Goal: Information Seeking & Learning: Learn about a topic

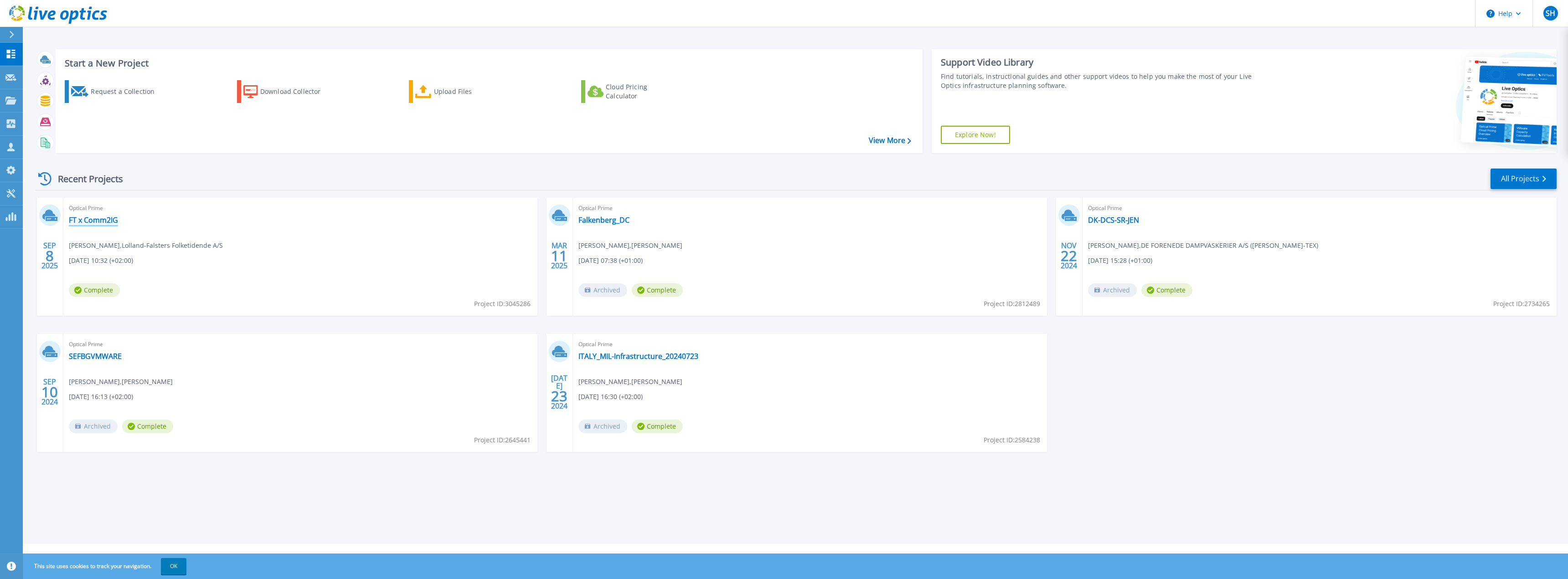
click at [89, 220] on link "FT x Comm2IG" at bounding box center [93, 220] width 49 height 9
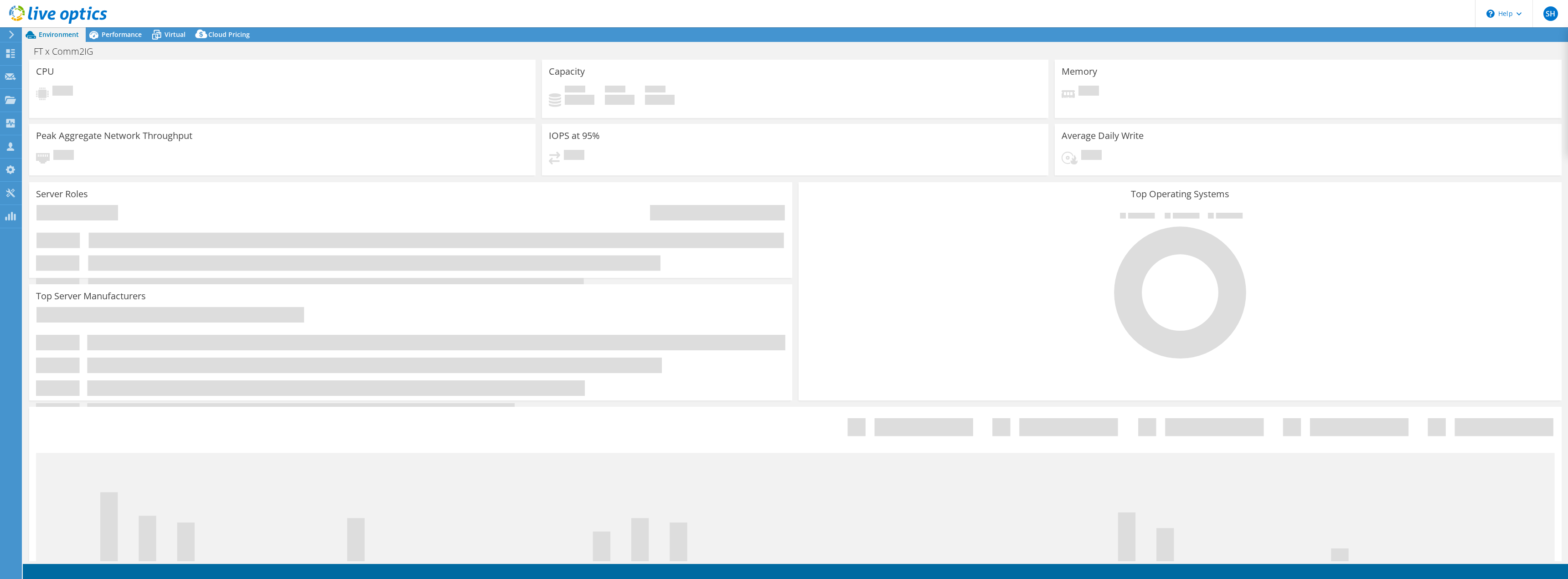
select select "USD"
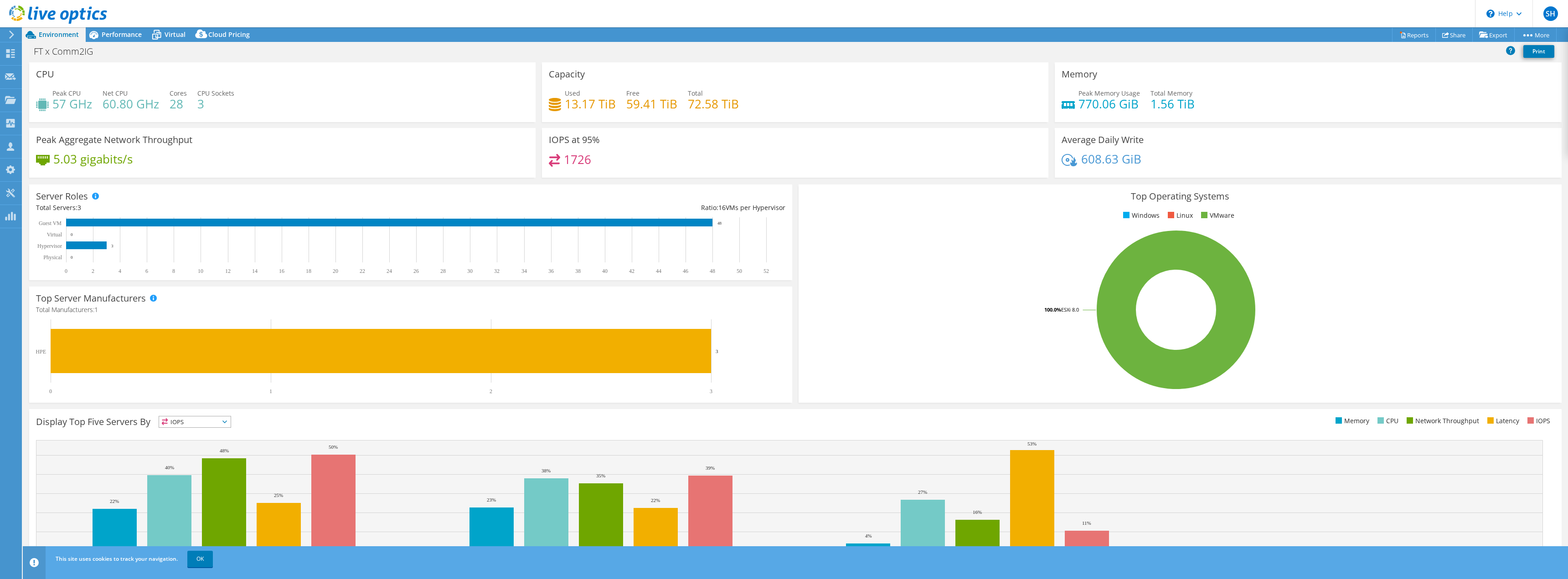
click at [226, 122] on div "CPU Peak CPU 57 GHz Net CPU 60.80 GHz Cores 28 CPU Sockets 3" at bounding box center [282, 95] width 513 height 66
click at [212, 556] on link "OK" at bounding box center [200, 559] width 26 height 17
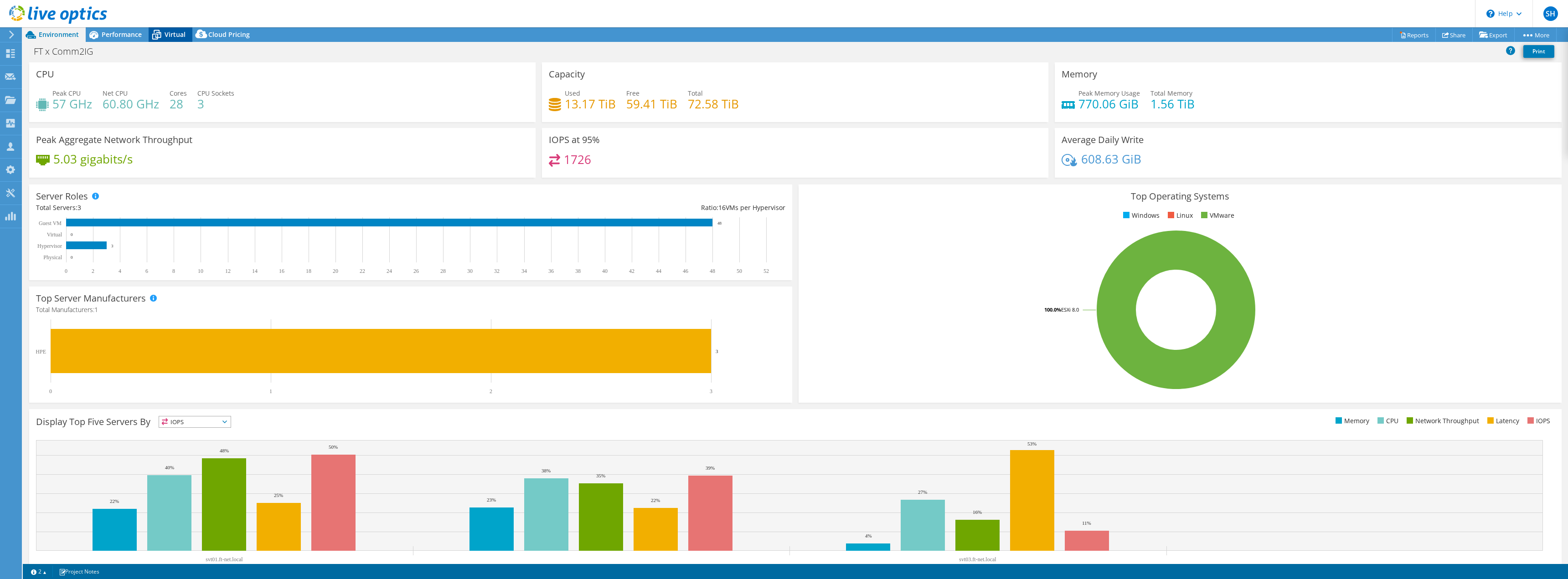
click at [173, 35] on span "Virtual" at bounding box center [175, 34] width 21 height 8
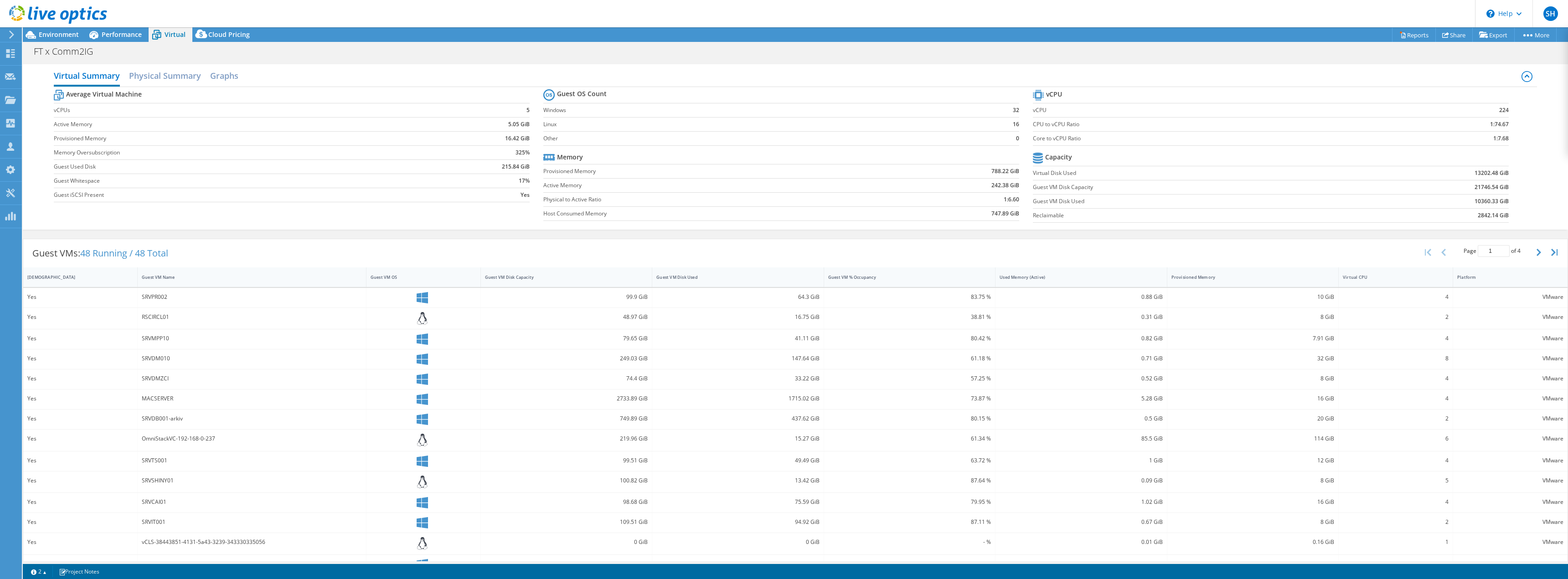
click at [307, 189] on td "Guest iSCSI Present" at bounding box center [234, 195] width 362 height 14
click at [135, 37] on span "Performance" at bounding box center [121, 34] width 40 height 8
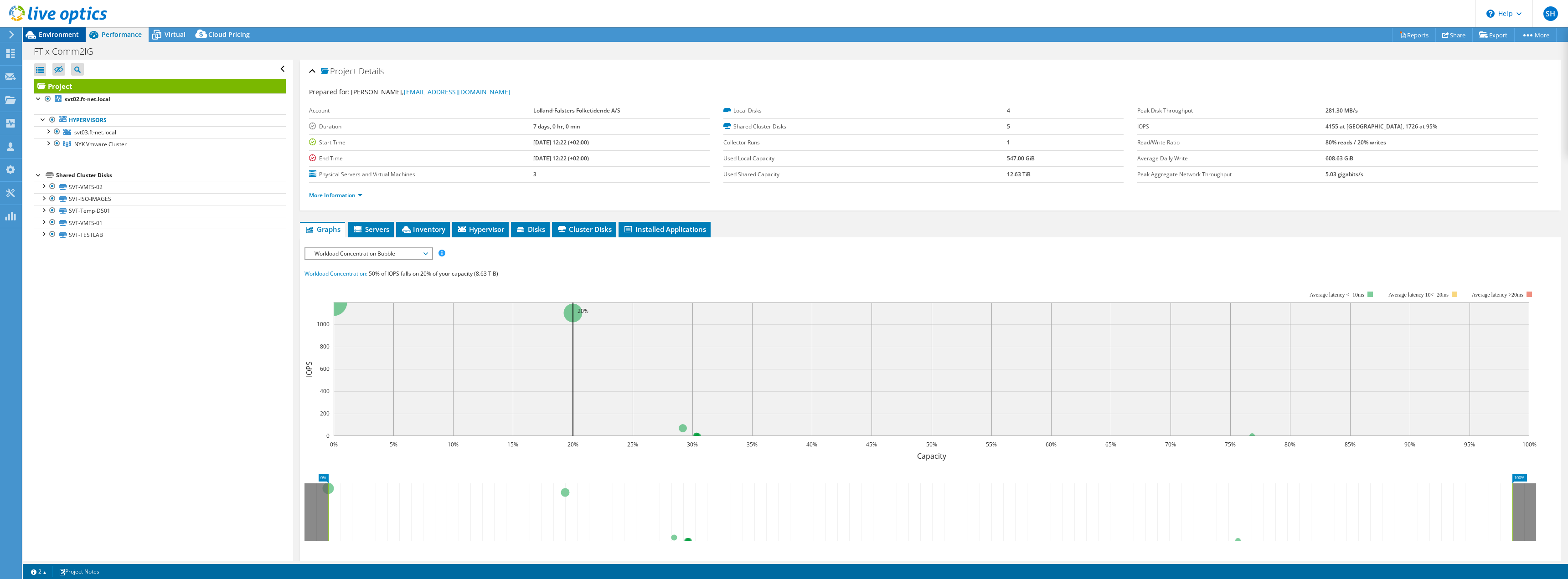
click at [67, 34] on span "Environment" at bounding box center [58, 34] width 40 height 8
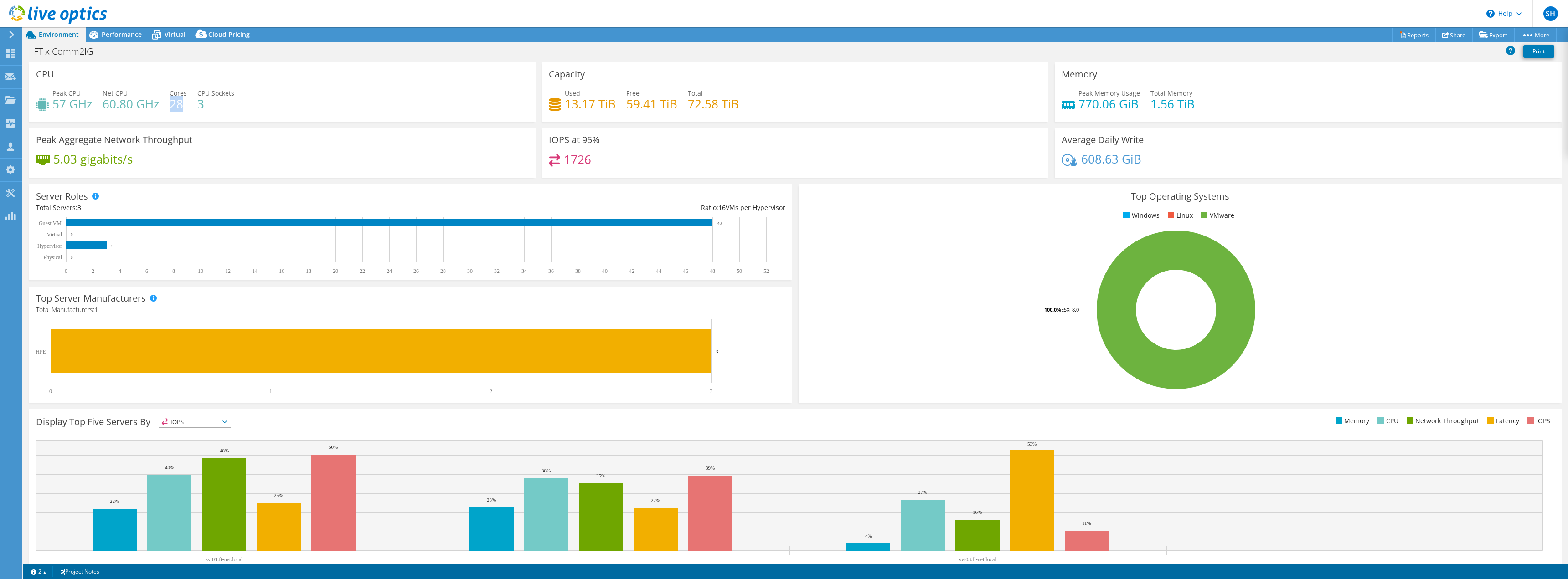
drag, startPoint x: 185, startPoint y: 104, endPoint x: 169, endPoint y: 104, distance: 16.0
click at [170, 104] on h4 "28" at bounding box center [178, 103] width 17 height 10
click at [118, 27] on header "SH Channel Partner [PERSON_NAME] [EMAIL_ADDRESS][DOMAIN_NAME] Datacon Enterpris…" at bounding box center [784, 14] width 1568 height 27
click at [117, 33] on span "Performance" at bounding box center [121, 34] width 40 height 8
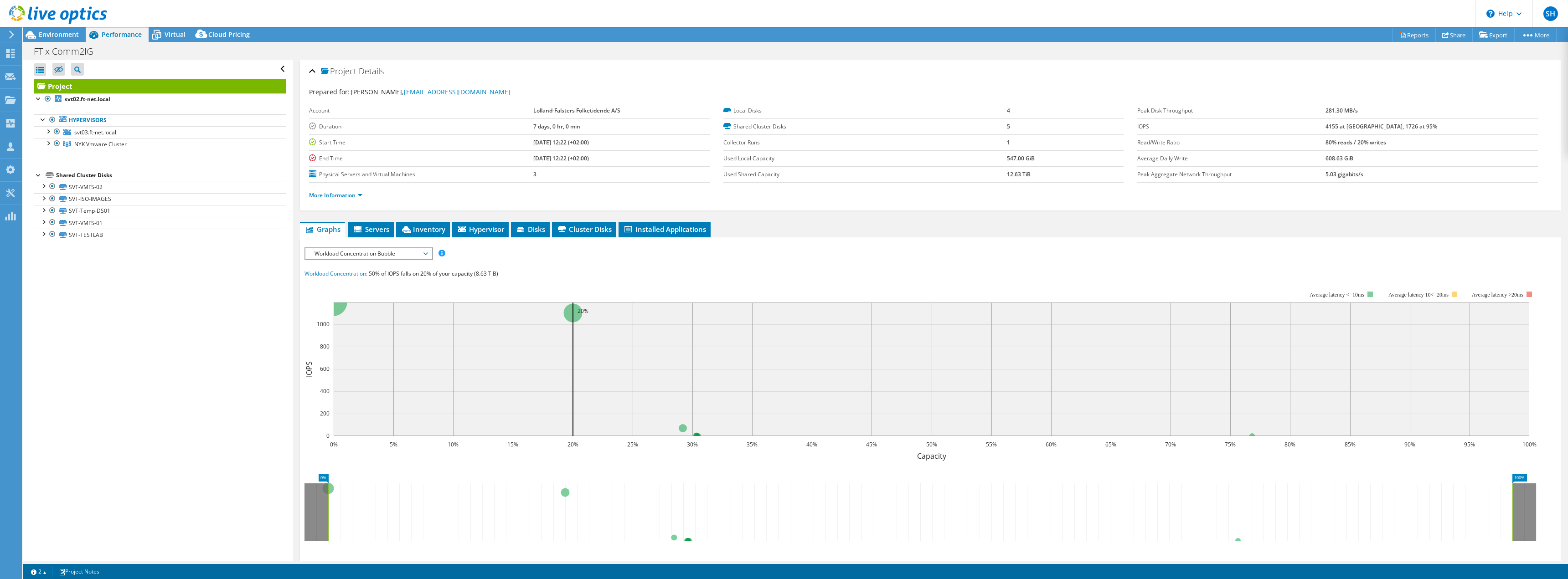
drag, startPoint x: 200, startPoint y: 297, endPoint x: 219, endPoint y: 300, distance: 19.2
click at [200, 297] on div "Open All Close All Hide Excluded Nodes Project Tree Filter" at bounding box center [158, 311] width 270 height 502
click at [369, 234] on li "Servers" at bounding box center [371, 230] width 45 height 15
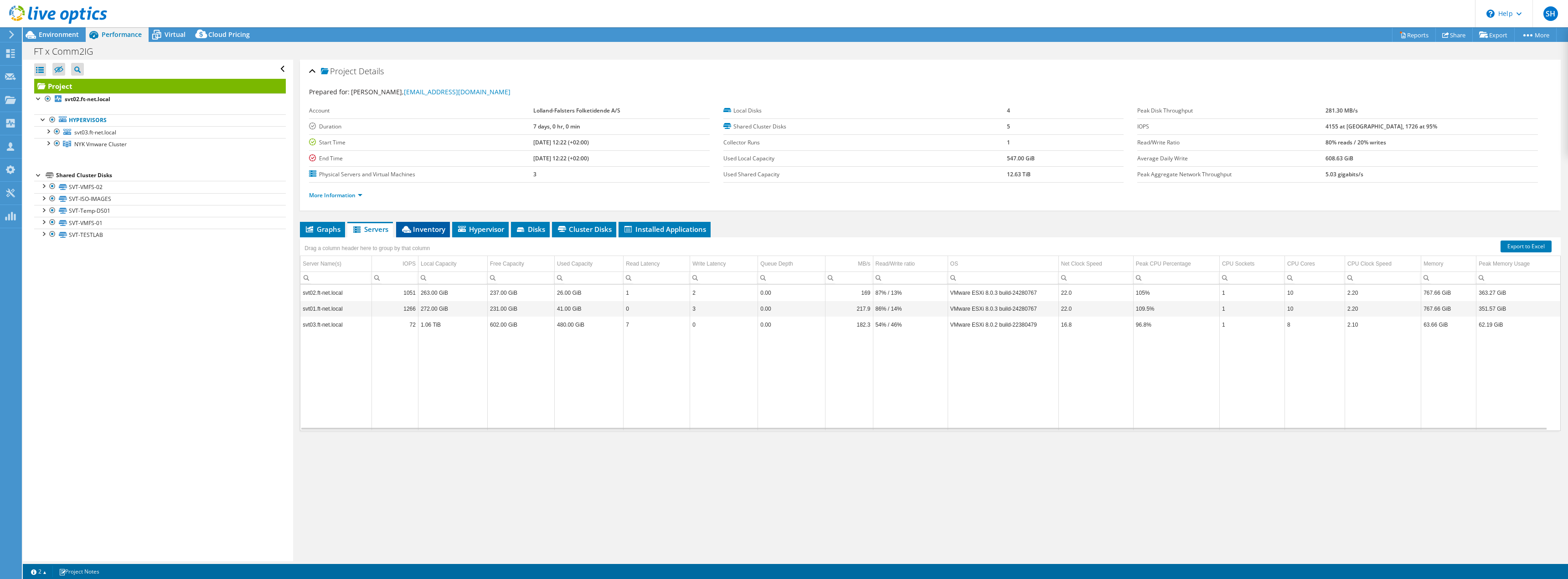
click at [431, 228] on span "Inventory" at bounding box center [422, 229] width 45 height 9
click at [1265, 347] on td "Data grid" at bounding box center [1284, 383] width 89 height 94
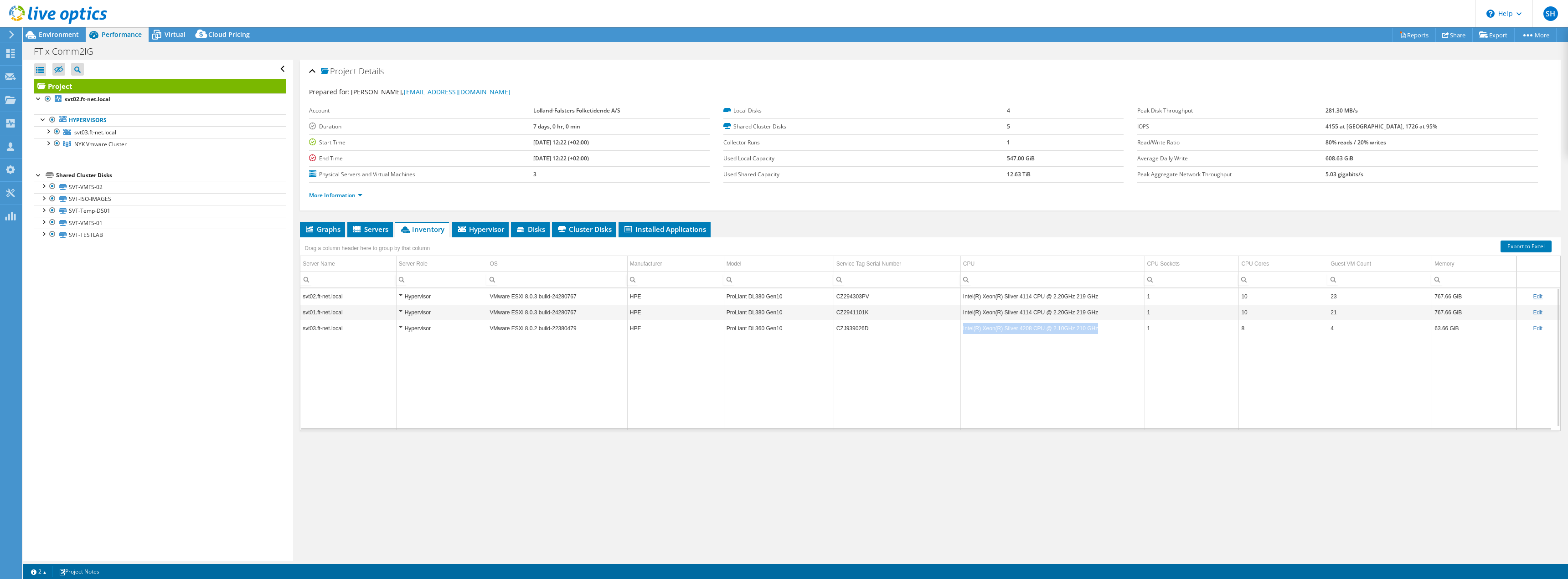
drag, startPoint x: 1088, startPoint y: 330, endPoint x: 955, endPoint y: 329, distance: 133.0
click at [955, 329] on tr "svt03.ft-net.local Hypervisor VMware ESXi 8.0.2 build-22380479 HPE ProLiant DL3…" at bounding box center [930, 328] width 1259 height 16
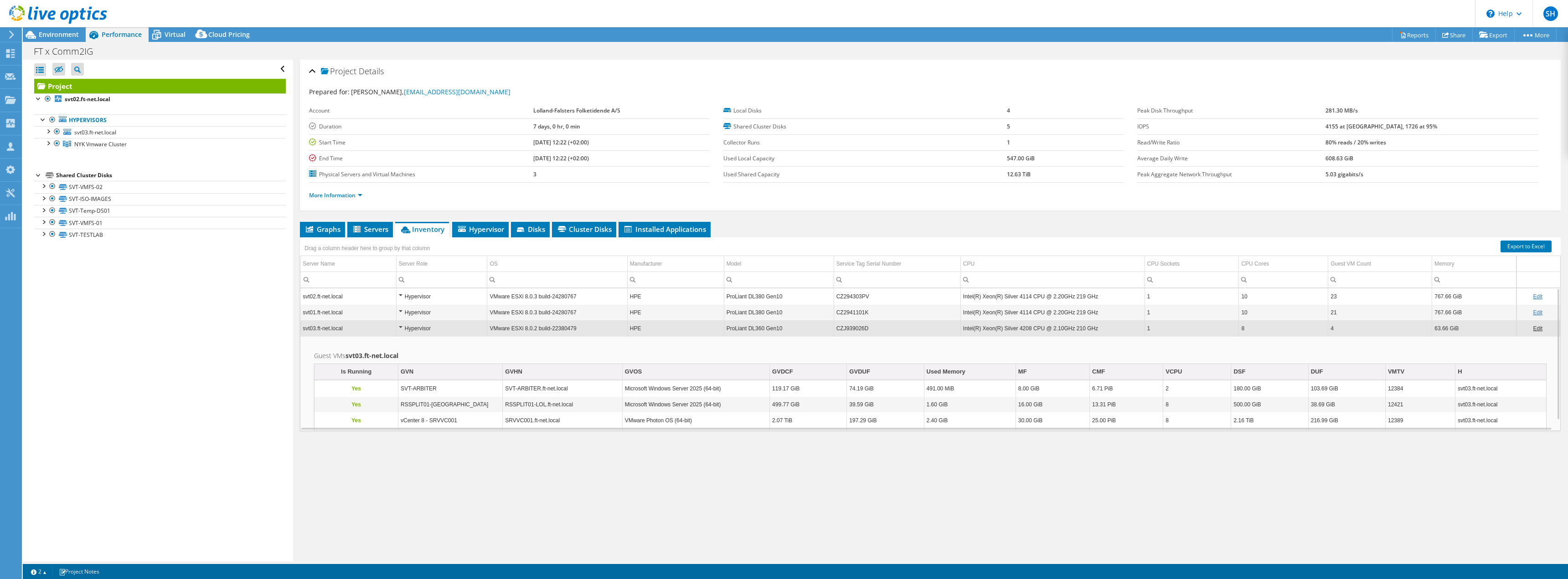
click at [959, 463] on div "Project Details Prepared for: [PERSON_NAME], [EMAIL_ADDRESS][DOMAIN_NAME] Accou…" at bounding box center [930, 311] width 1275 height 502
click at [671, 480] on div "Project Details Prepared for: [PERSON_NAME], [EMAIL_ADDRESS][DOMAIN_NAME] Accou…" at bounding box center [930, 311] width 1275 height 502
click at [155, 33] on icon at bounding box center [157, 36] width 9 height 8
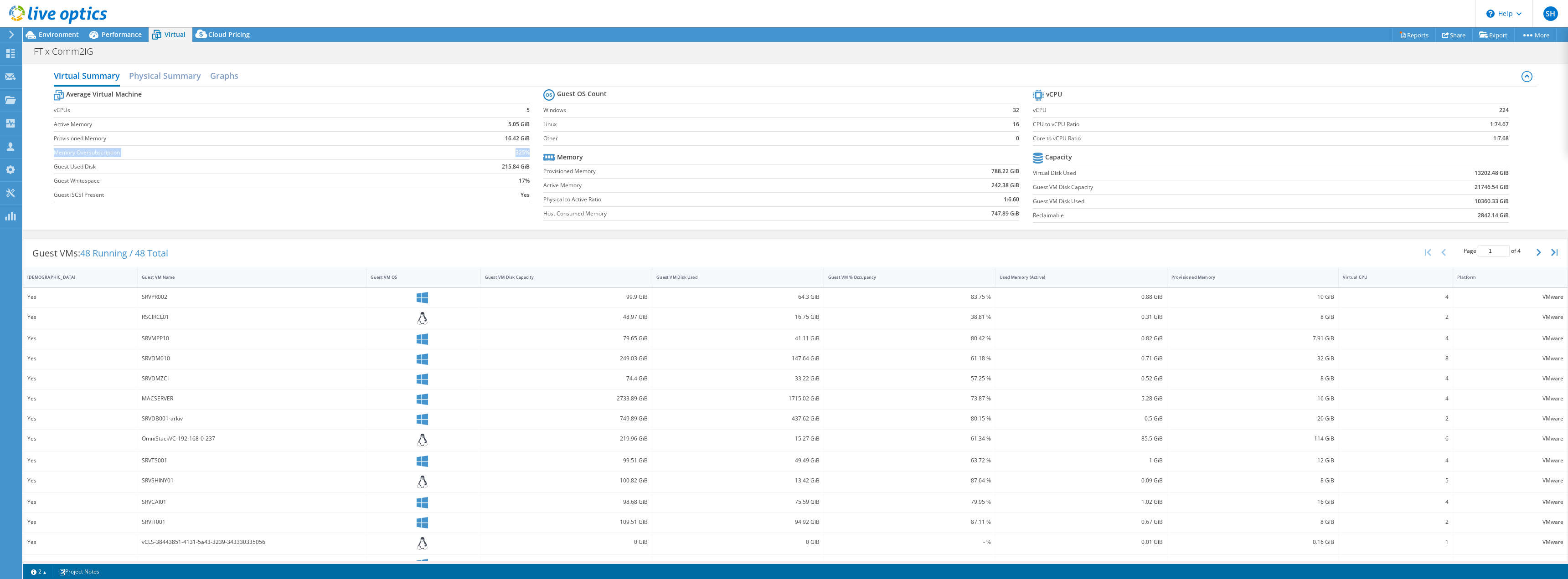
drag, startPoint x: 55, startPoint y: 153, endPoint x: 527, endPoint y: 154, distance: 472.0
click at [527, 154] on tr "Memory Oversubscription 325%" at bounding box center [292, 152] width 476 height 14
click at [525, 111] on section "Average Virtual Machine vCPUs 5 Active Memory 5.05 GiB Provisioned Memory 16.42…" at bounding box center [299, 146] width 490 height 119
click at [525, 117] on td "5" at bounding box center [472, 110] width 114 height 14
drag, startPoint x: 1017, startPoint y: 186, endPoint x: 983, endPoint y: 184, distance: 34.1
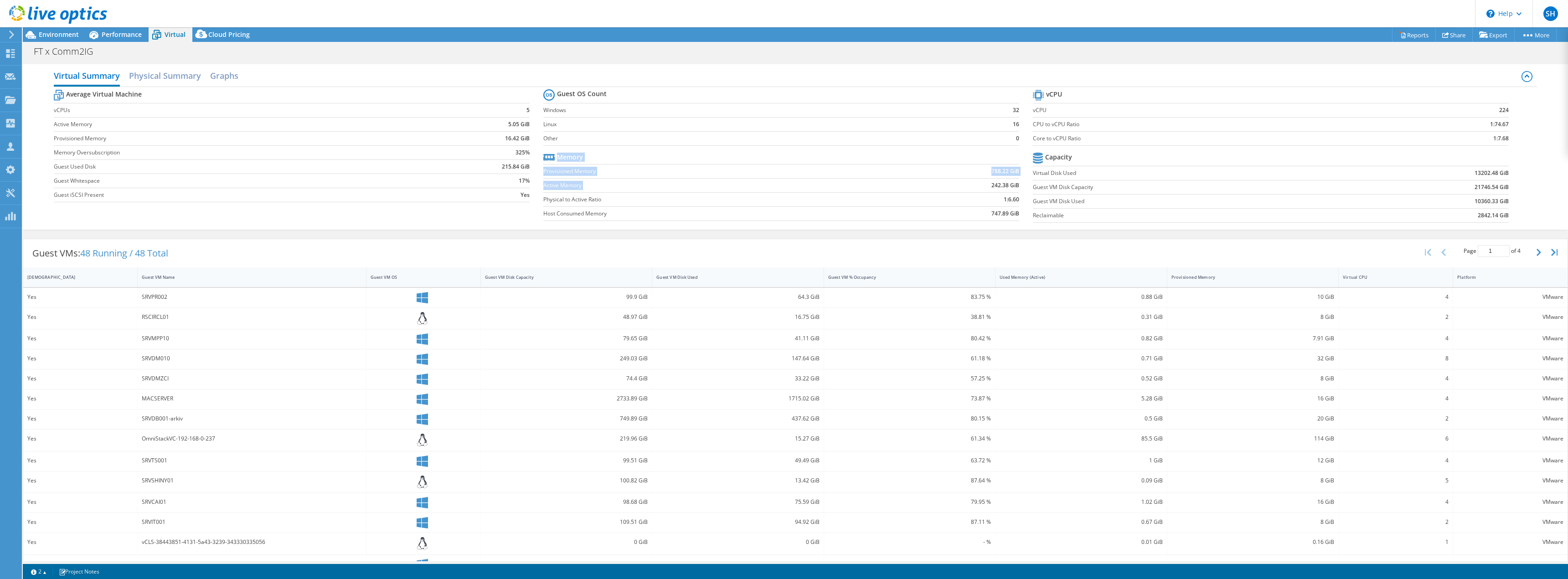
click at [983, 184] on section "Guest OS Count Windows 32 Linux 16 Other 0 Memory Provisioned Memory 788.22 GiB…" at bounding box center [788, 156] width 490 height 139
click at [983, 184] on td "242.38 GiB" at bounding box center [949, 185] width 138 height 14
drag, startPoint x: 1507, startPoint y: 110, endPoint x: 1506, endPoint y: 128, distance: 18.0
click at [1506, 128] on section "vCPU vCPU 224 CPU to vCPU Ratio 1:74.67 Core to vCPU Ratio 1:7.68 Capacity Virt…" at bounding box center [1278, 157] width 490 height 140
drag, startPoint x: 1503, startPoint y: 111, endPoint x: 1492, endPoint y: 109, distance: 11.2
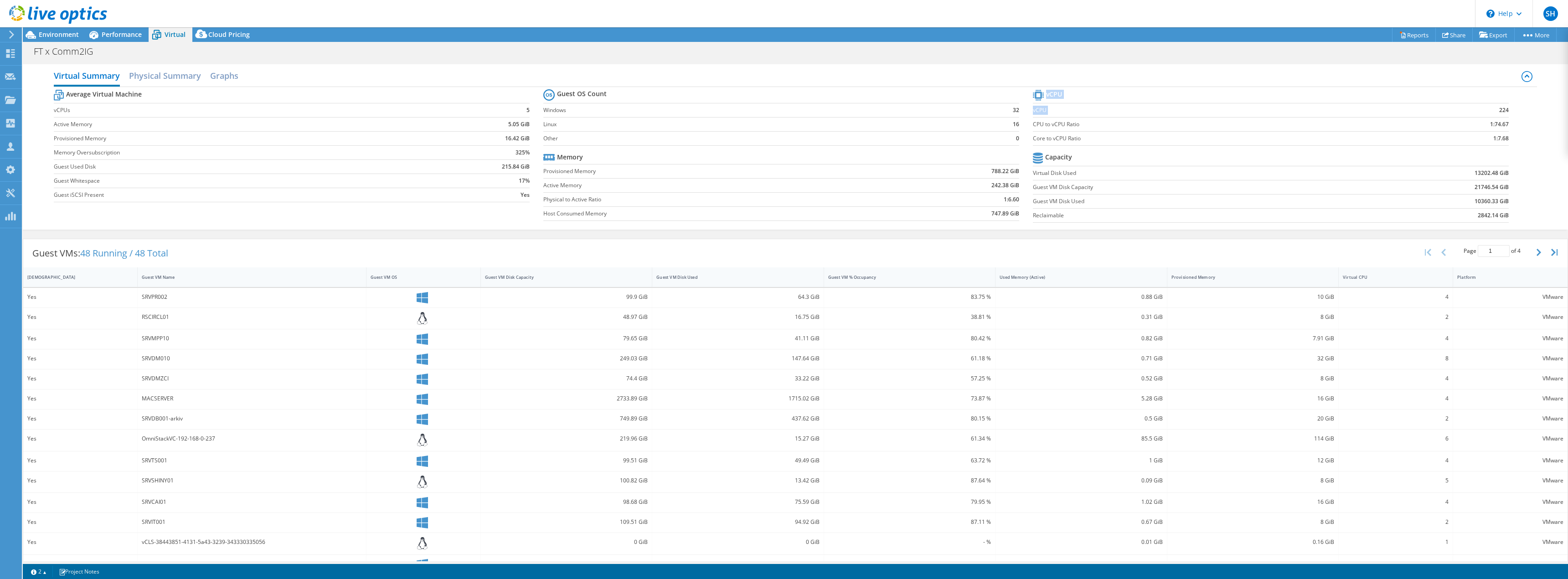
click at [1492, 109] on section "vCPU vCPU 224 CPU to vCPU Ratio 1:74.67 Core to vCPU Ratio 1:7.68 Capacity Virt…" at bounding box center [1278, 157] width 490 height 140
click at [1499, 109] on b "224" at bounding box center [1504, 110] width 10 height 9
drag, startPoint x: 1501, startPoint y: 109, endPoint x: 1491, endPoint y: 109, distance: 10.0
click at [1491, 109] on td "224" at bounding box center [1445, 110] width 125 height 14
click at [1513, 218] on section "vCPU vCPU 224 CPU to vCPU Ratio 1:74.67 Core to vCPU Ratio 1:7.68 Capacity Virt…" at bounding box center [1278, 157] width 490 height 140
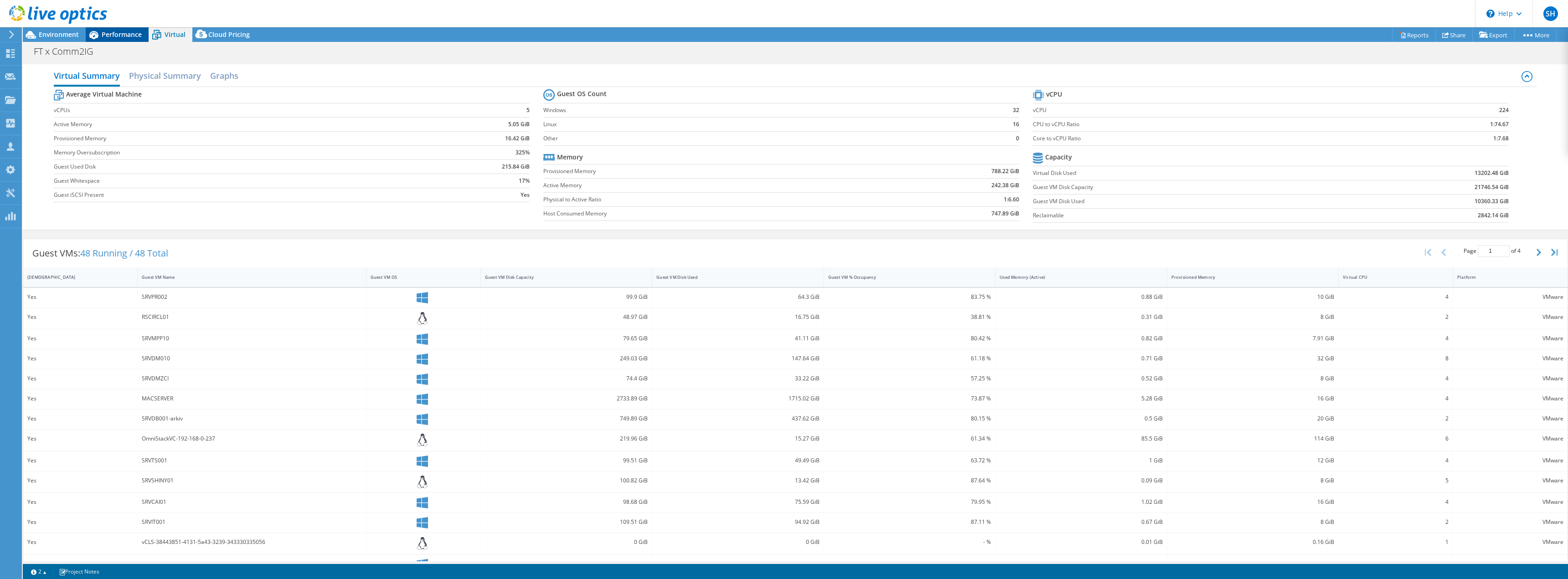
click at [136, 36] on span "Performance" at bounding box center [121, 34] width 40 height 8
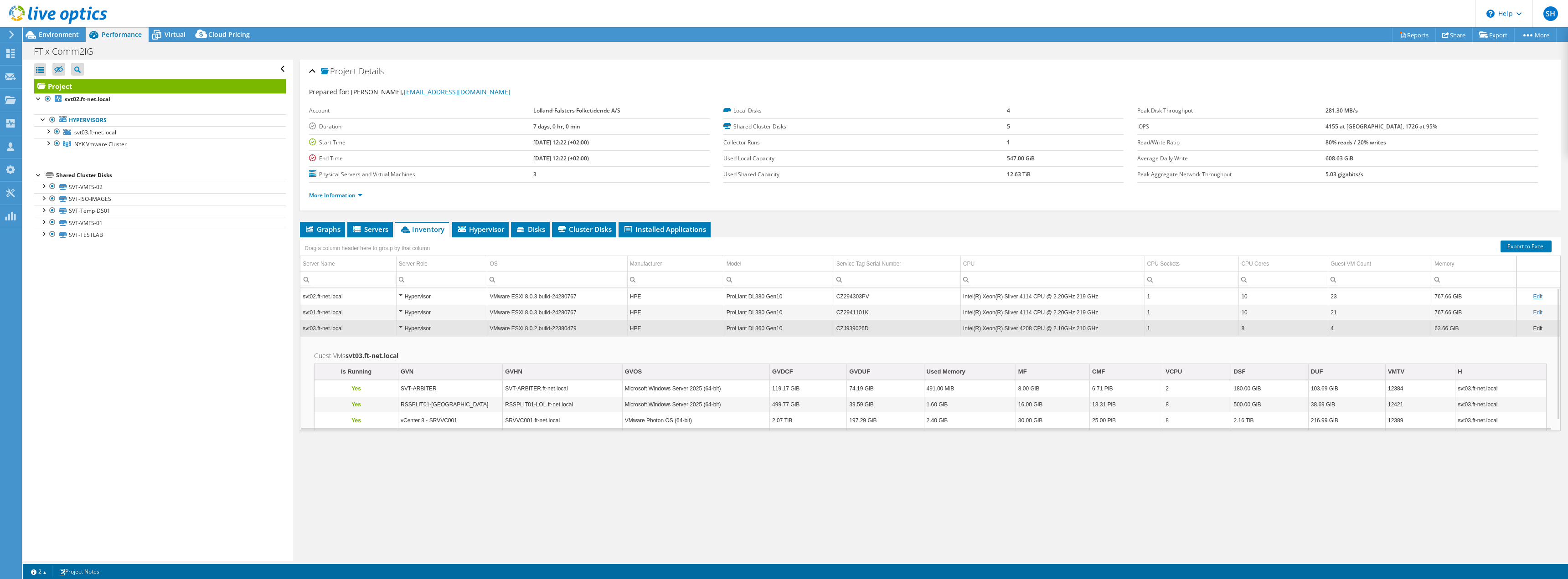
drag, startPoint x: 1367, startPoint y: 131, endPoint x: 1402, endPoint y: 130, distance: 35.0
click at [1402, 130] on tr "IOPS 4155 at [GEOGRAPHIC_DATA], 1726 at 95%" at bounding box center [1338, 126] width 400 height 16
drag, startPoint x: 1002, startPoint y: 156, endPoint x: 1049, endPoint y: 161, distance: 47.3
click at [1049, 161] on td "547.00 GiB" at bounding box center [1065, 158] width 117 height 16
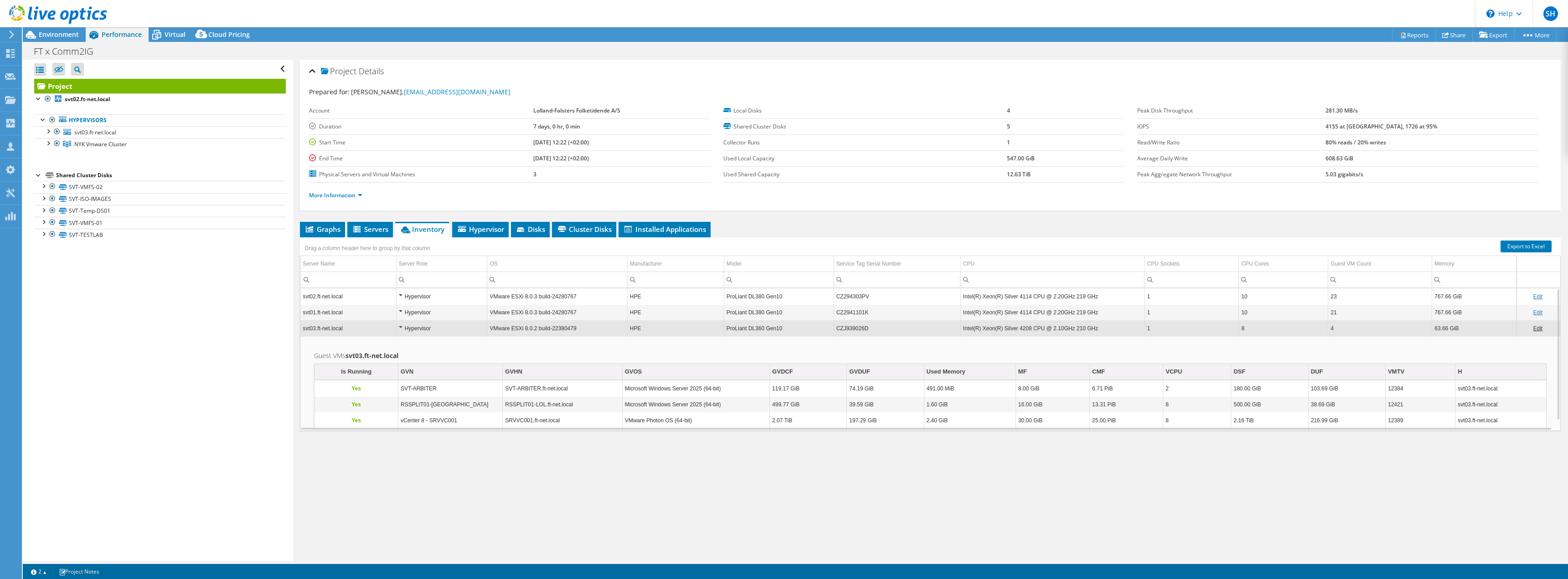
drag, startPoint x: 1000, startPoint y: 174, endPoint x: 1030, endPoint y: 179, distance: 30.4
click at [1030, 179] on tr "Used Shared Capacity 12.63 TiB" at bounding box center [924, 174] width 400 height 16
click at [374, 227] on span "Servers" at bounding box center [370, 229] width 36 height 9
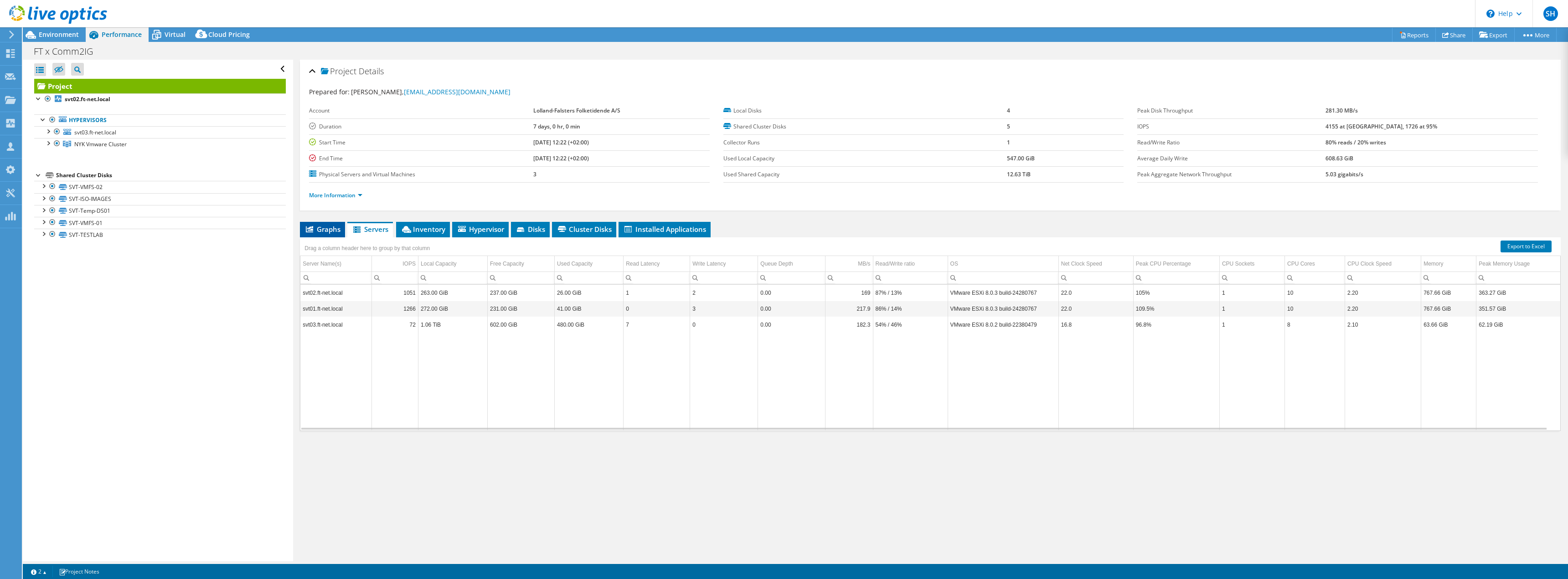
click at [330, 231] on span "Graphs" at bounding box center [322, 229] width 36 height 9
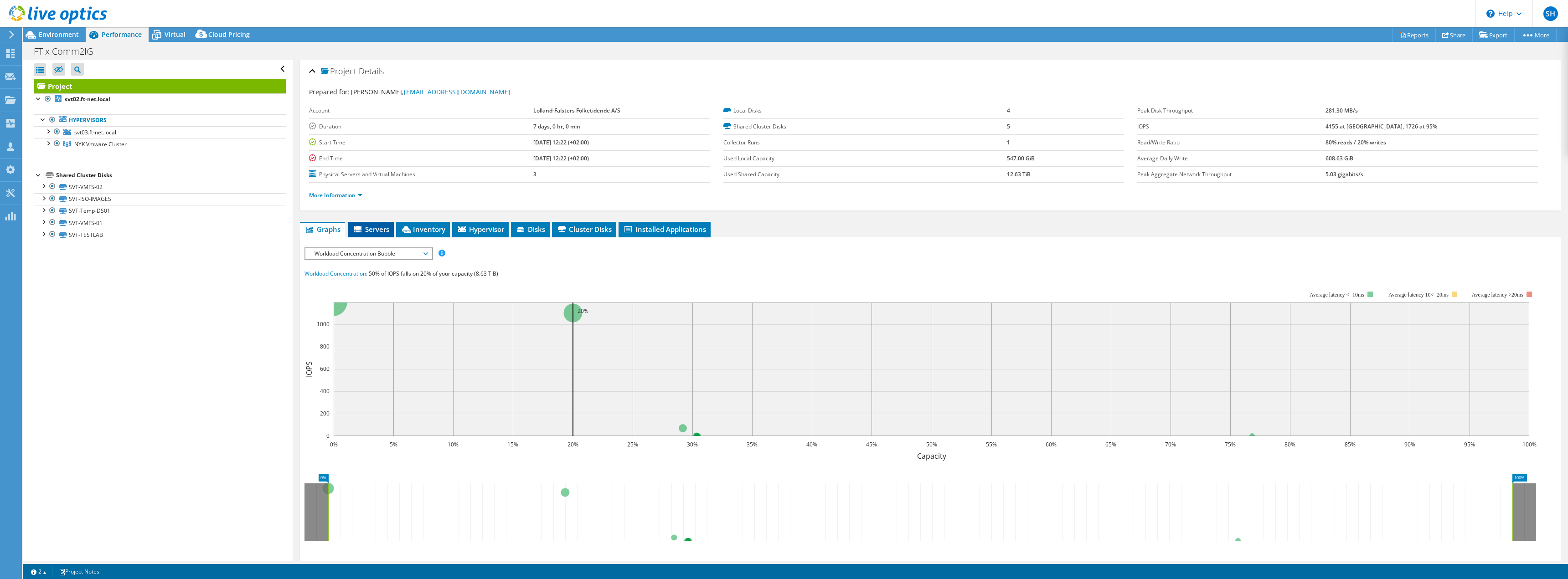
click at [383, 231] on span "Servers" at bounding box center [371, 229] width 36 height 9
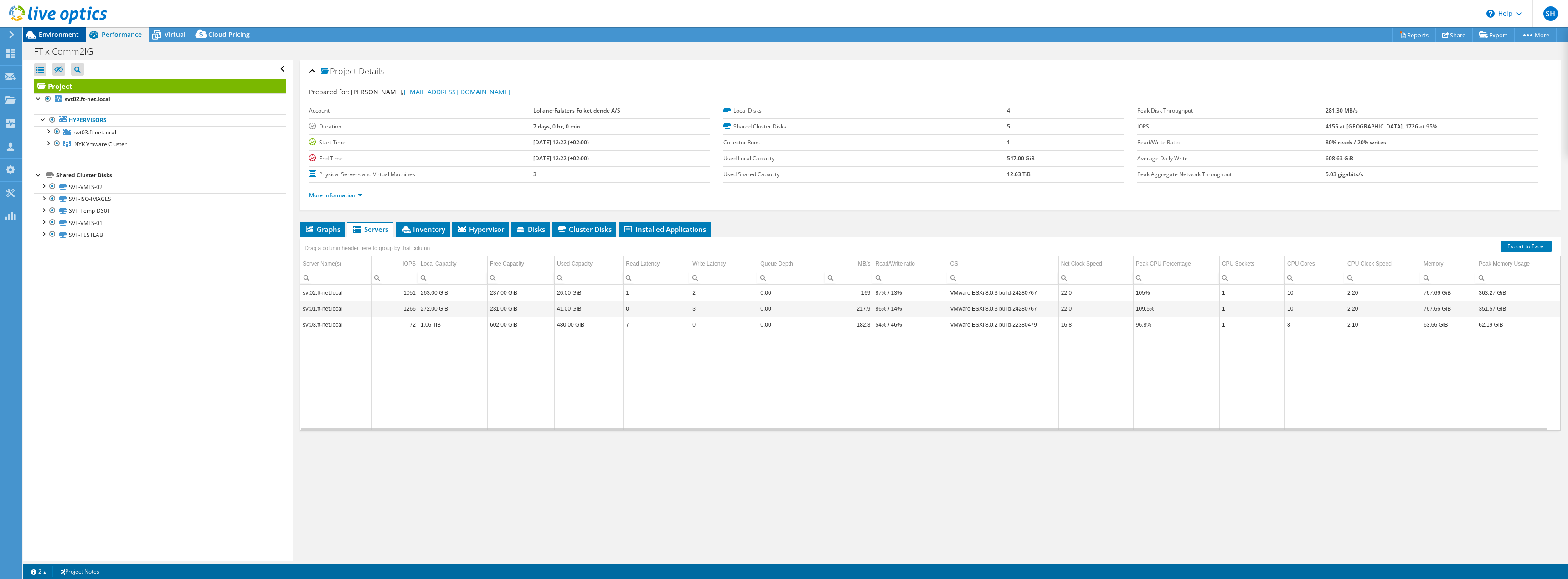
click at [70, 35] on span "Environment" at bounding box center [58, 34] width 40 height 8
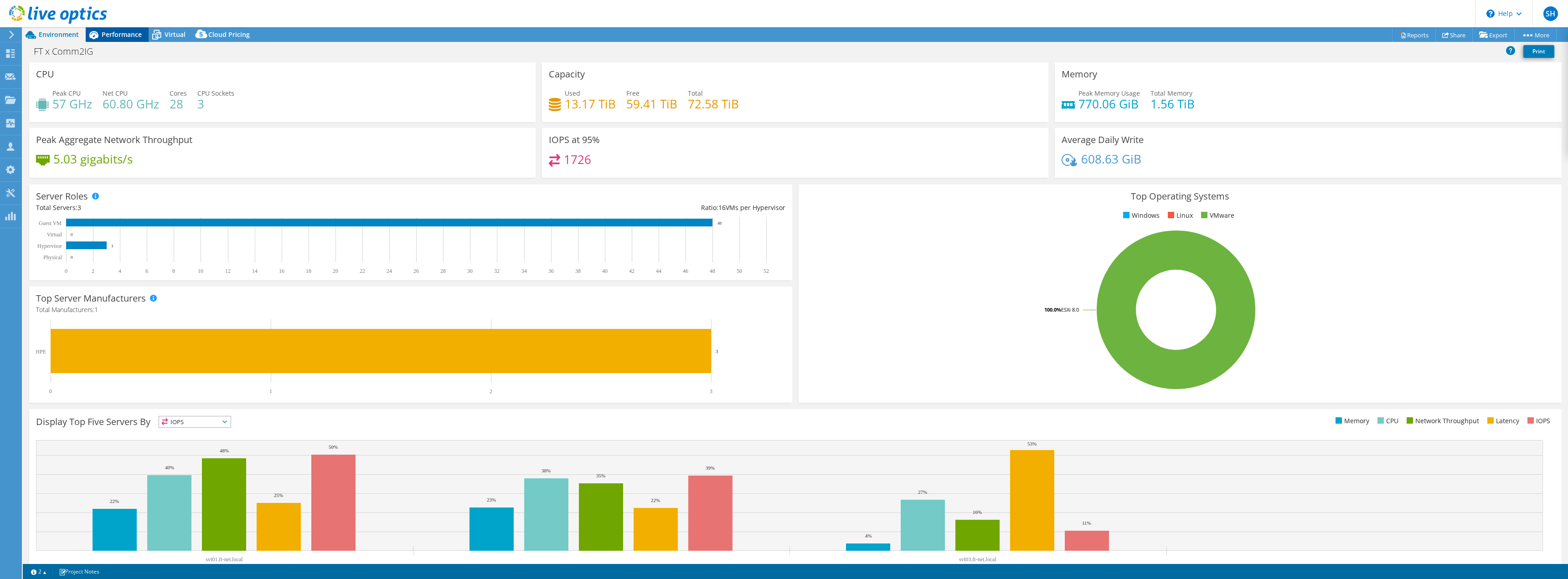
click at [116, 37] on span "Performance" at bounding box center [121, 34] width 40 height 8
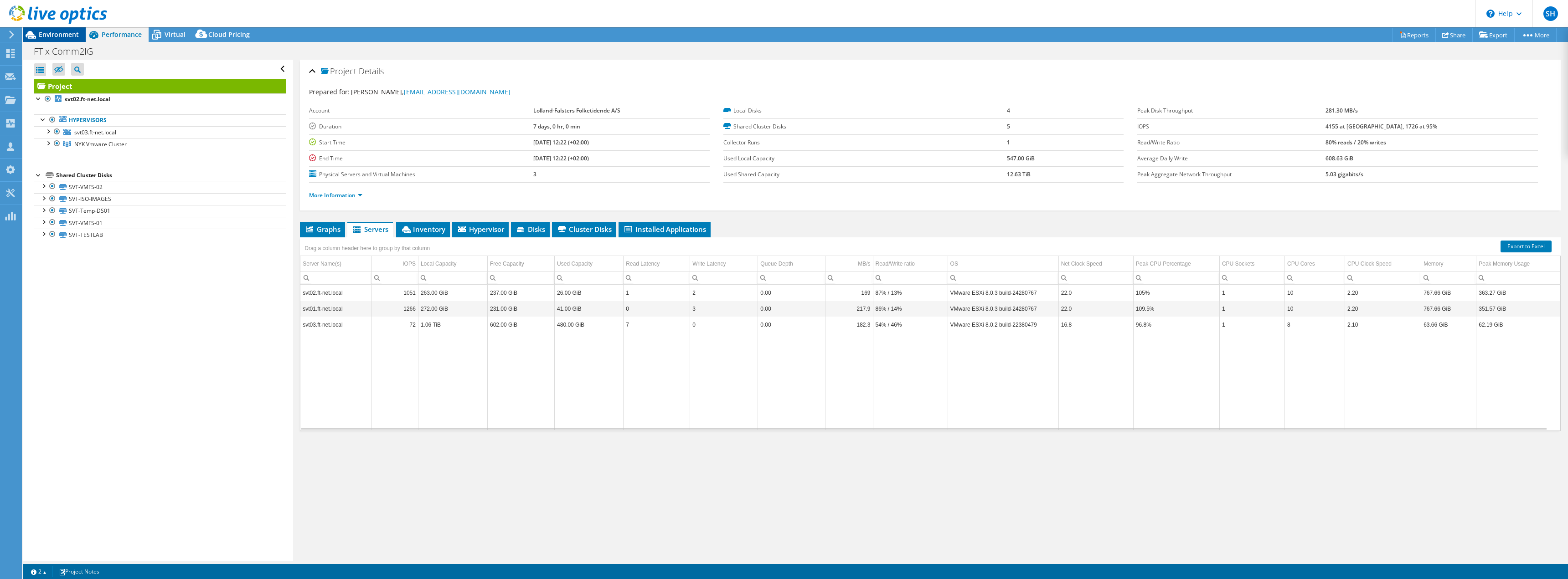
click at [61, 33] on span "Environment" at bounding box center [58, 34] width 40 height 8
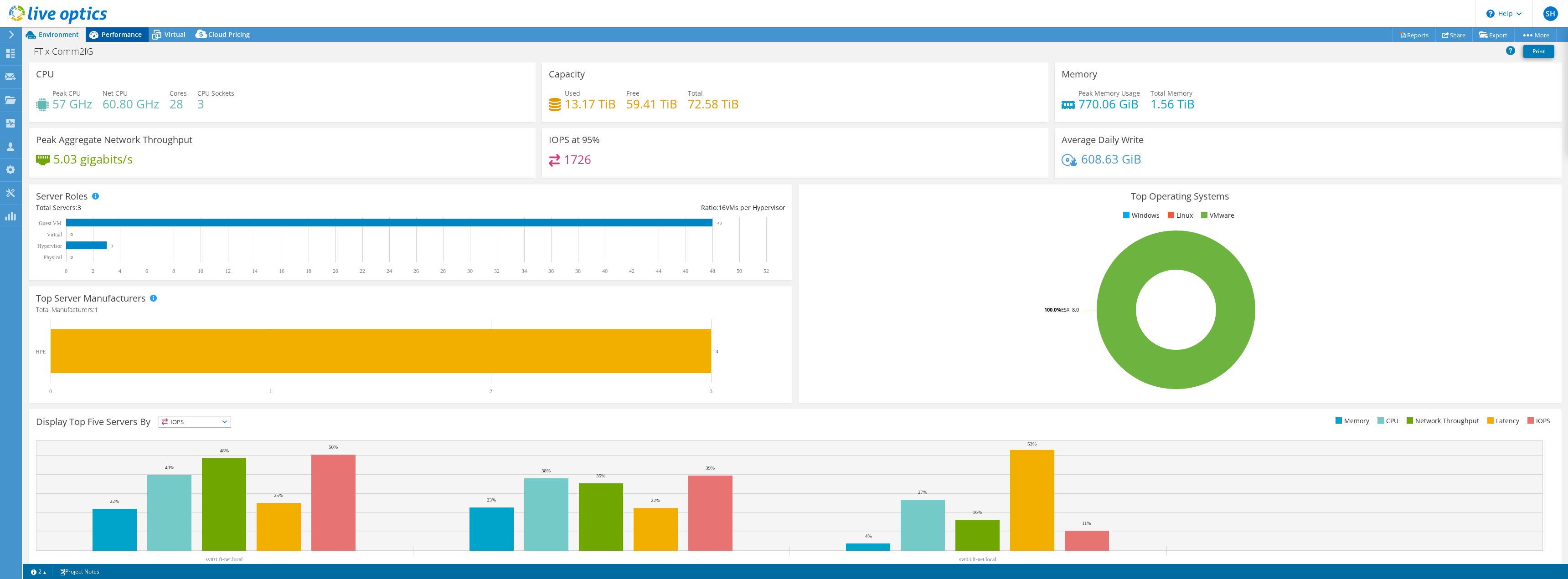
click at [121, 33] on span "Performance" at bounding box center [121, 34] width 40 height 8
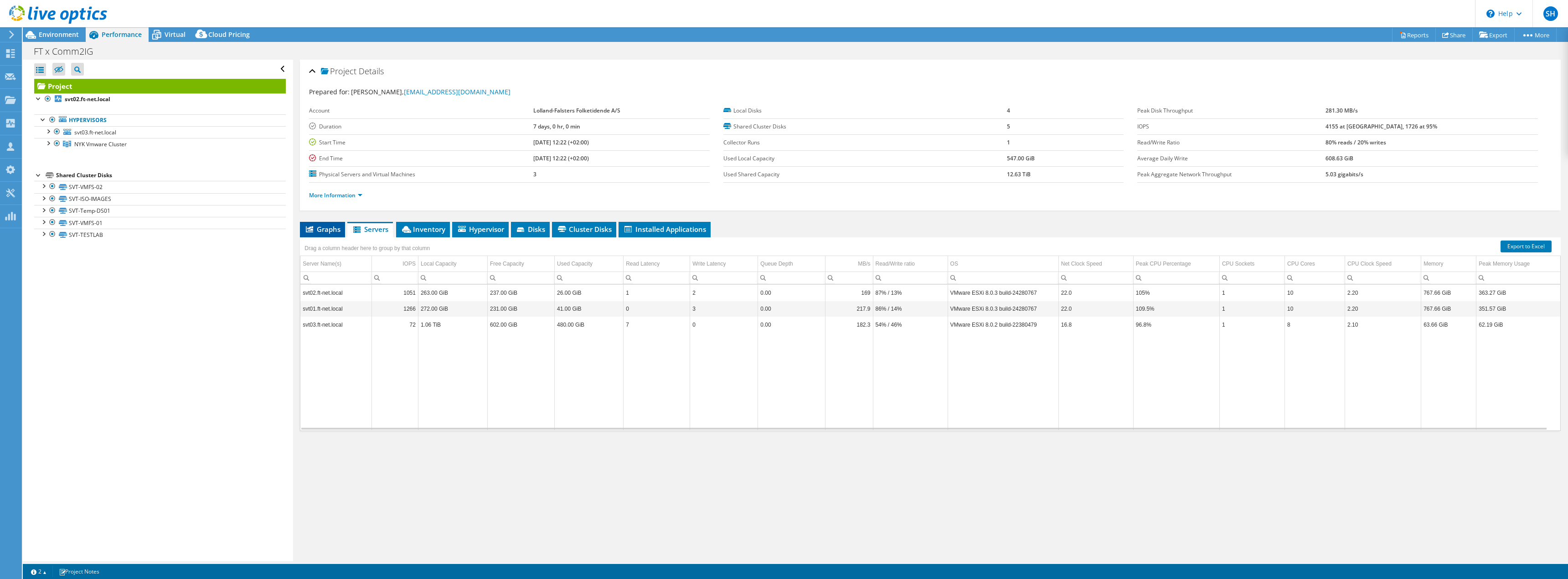
click at [314, 232] on span "Graphs" at bounding box center [322, 229] width 36 height 9
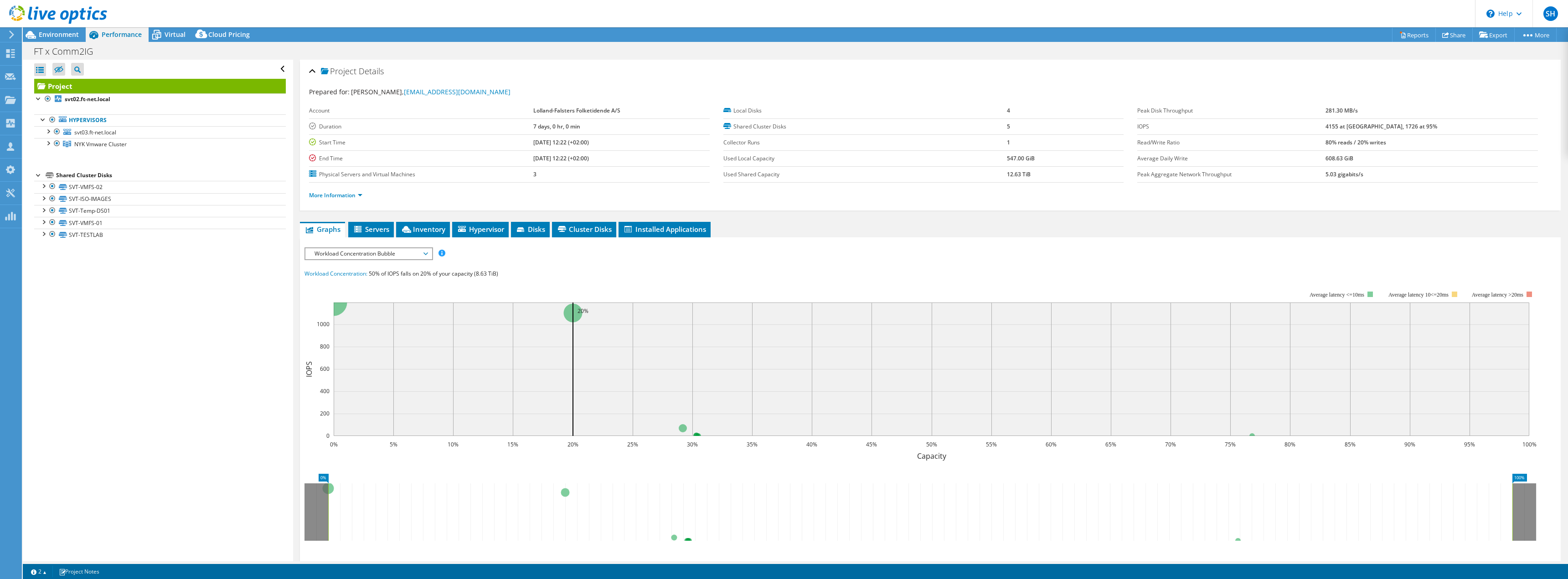
click at [421, 255] on span "Workload Concentration Bubble" at bounding box center [368, 254] width 117 height 11
click at [415, 249] on span "Workload Concentration Bubble" at bounding box center [368, 254] width 117 height 11
click at [363, 293] on li "Latency" at bounding box center [368, 297] width 126 height 11
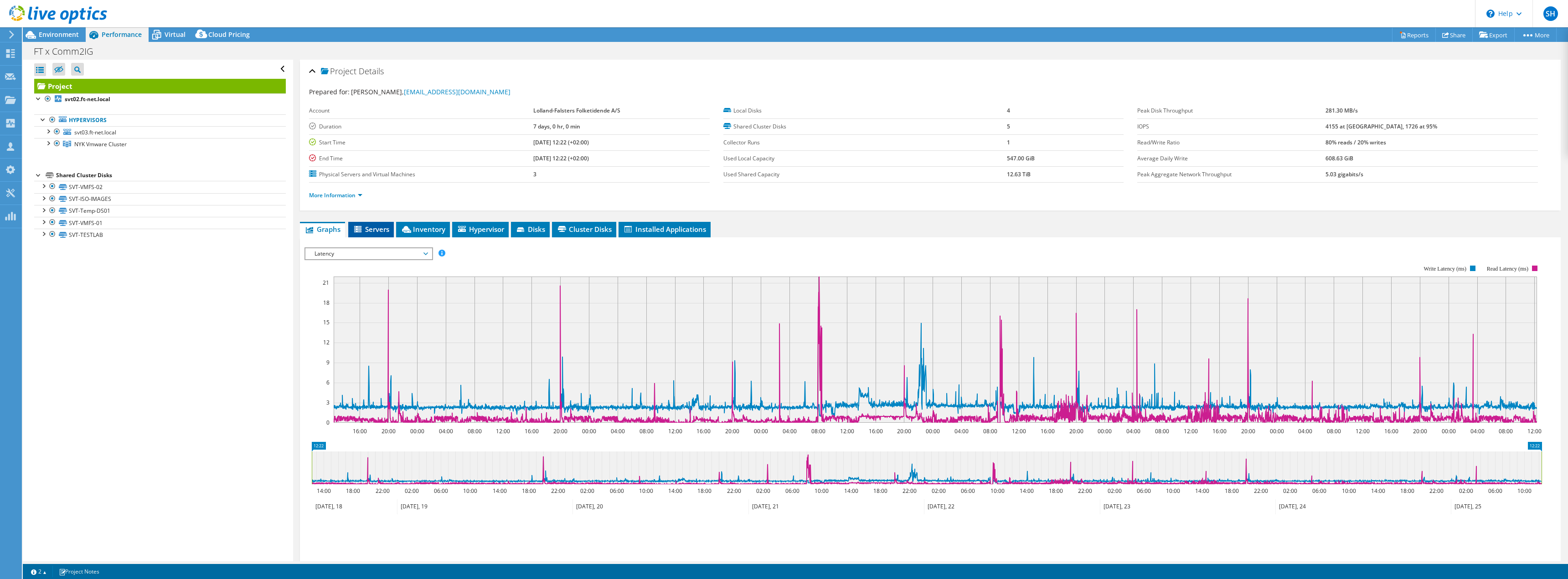
click at [385, 224] on span "Servers" at bounding box center [371, 229] width 36 height 9
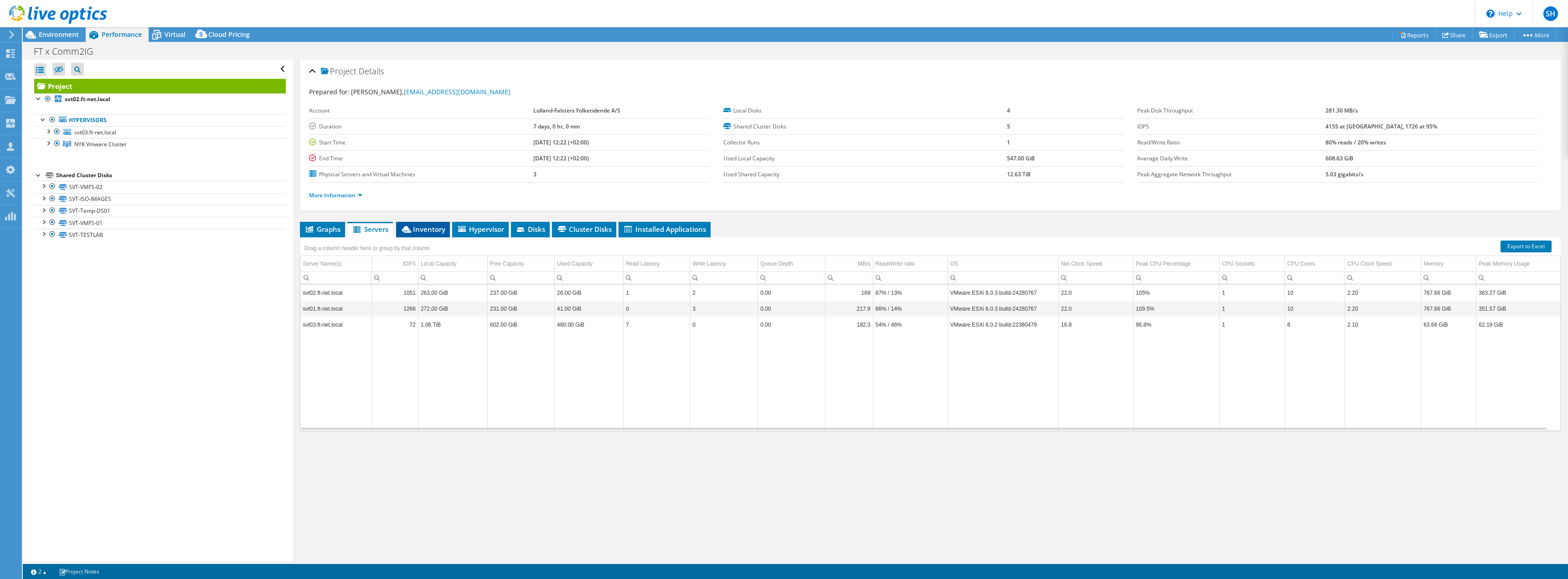
click at [413, 224] on li "Inventory" at bounding box center [422, 230] width 54 height 15
click at [464, 224] on li "Hypervisor" at bounding box center [480, 230] width 57 height 15
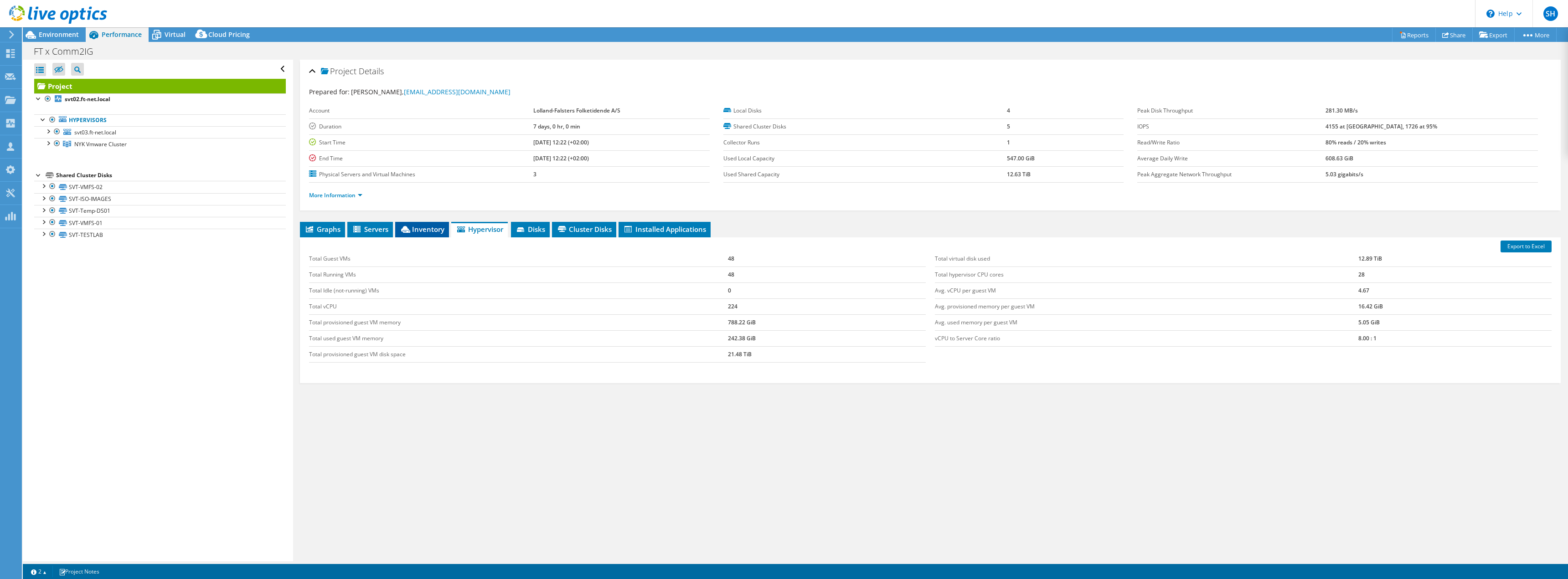
click at [416, 229] on span "Inventory" at bounding box center [422, 229] width 45 height 9
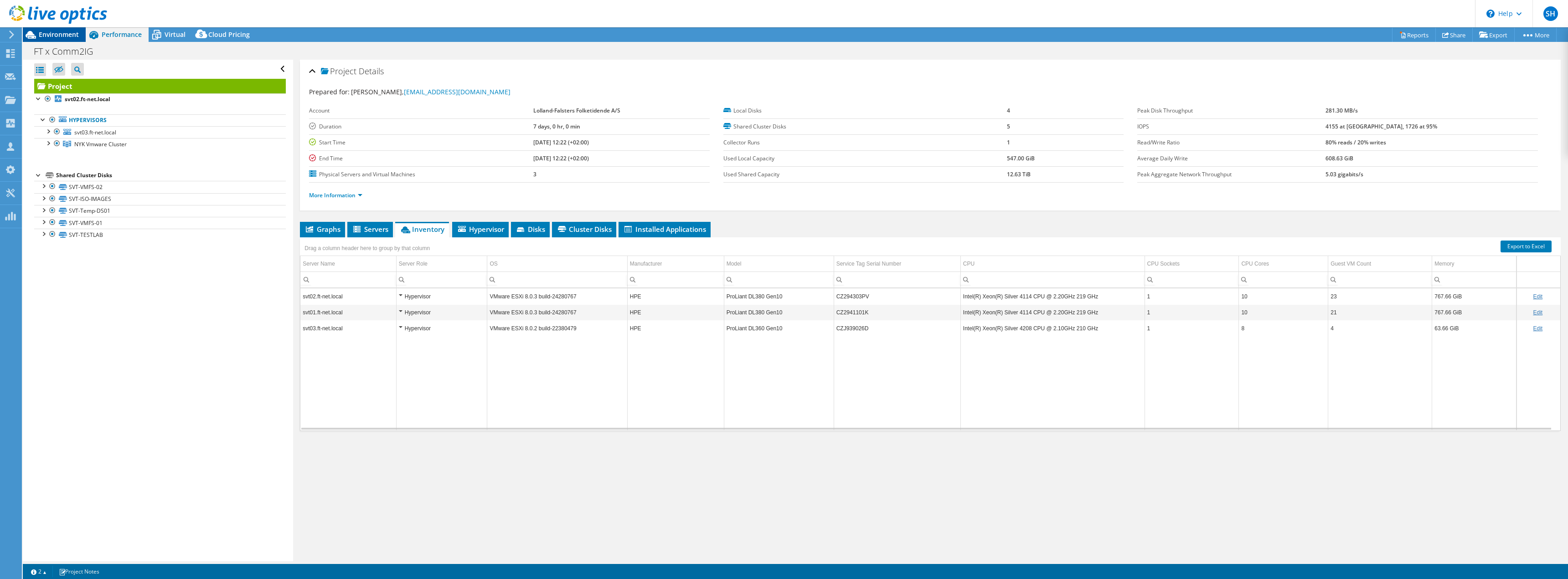
click at [64, 36] on span "Environment" at bounding box center [58, 34] width 40 height 8
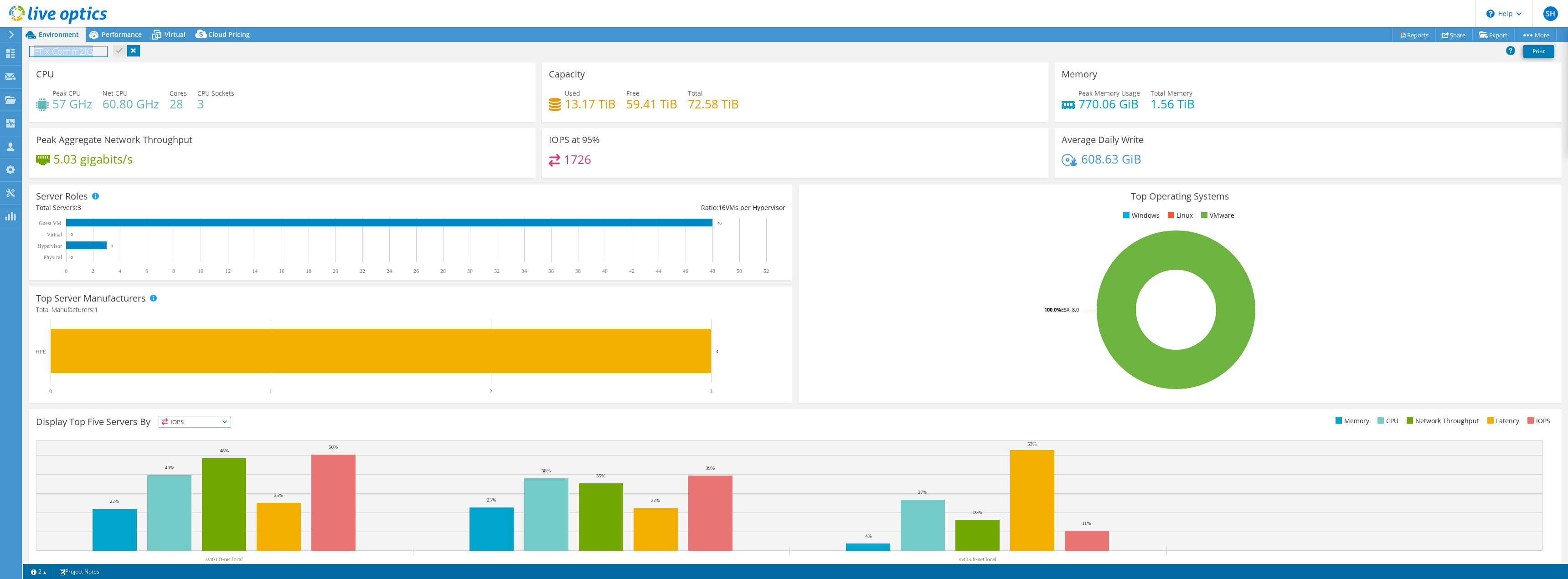
drag, startPoint x: 37, startPoint y: 51, endPoint x: 101, endPoint y: 55, distance: 64.1
click at [101, 55] on h1 "FT x Comm2IG" at bounding box center [68, 51] width 77 height 10
click at [186, 55] on div "FT x Comm2IG Print" at bounding box center [795, 51] width 1545 height 17
